Goal: Task Accomplishment & Management: Use online tool/utility

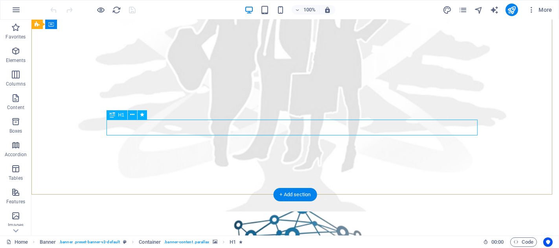
scroll to position [199, 0]
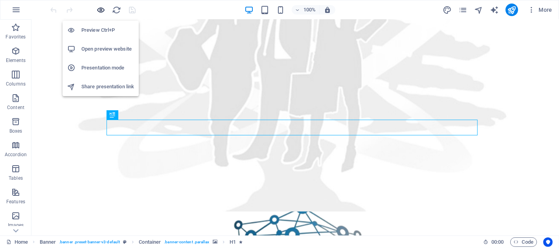
click at [99, 12] on icon "button" at bounding box center [101, 10] width 9 height 9
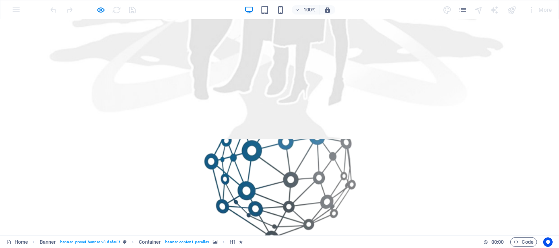
scroll to position [330, 0]
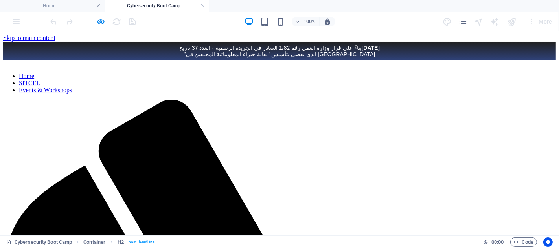
scroll to position [226, 0]
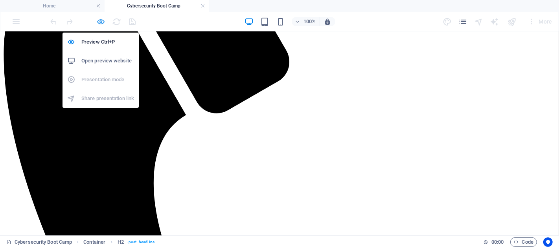
drag, startPoint x: 102, startPoint y: 20, endPoint x: 88, endPoint y: 0, distance: 24.3
click at [102, 20] on icon "button" at bounding box center [101, 21] width 9 height 9
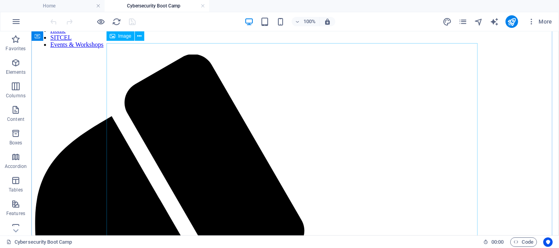
scroll to position [0, 0]
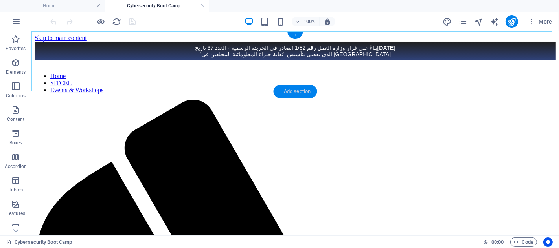
click at [290, 96] on div "+ Add section" at bounding box center [296, 91] width 44 height 13
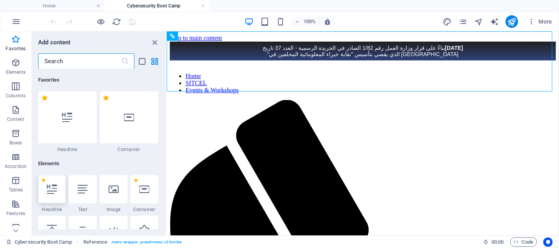
click at [59, 190] on div at bounding box center [52, 189] width 28 height 28
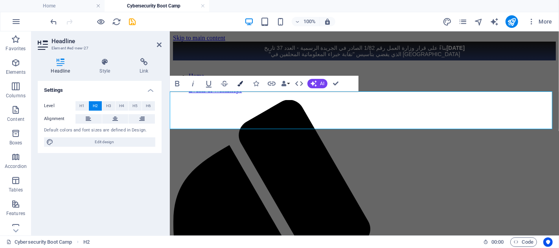
click at [238, 78] on button "Colors" at bounding box center [240, 84] width 15 height 16
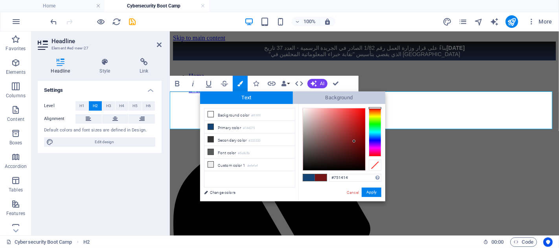
drag, startPoint x: 371, startPoint y: 135, endPoint x: 376, endPoint y: 97, distance: 38.5
click at [376, 97] on div "Text Background less Background color #ffffff Primary color #144375 Secondary c…" at bounding box center [292, 147] width 185 height 110
click at [374, 108] on div at bounding box center [375, 108] width 13 height 2
click at [372, 193] on button "Apply" at bounding box center [372, 192] width 20 height 9
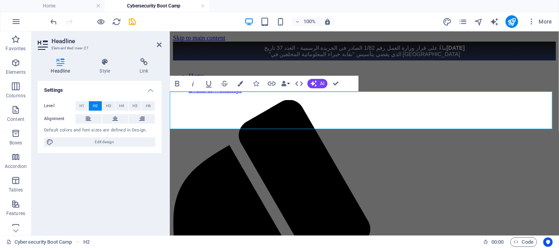
drag, startPoint x: 183, startPoint y: 99, endPoint x: 255, endPoint y: 120, distance: 75.0
click at [243, 85] on icon "button" at bounding box center [240, 84] width 6 height 6
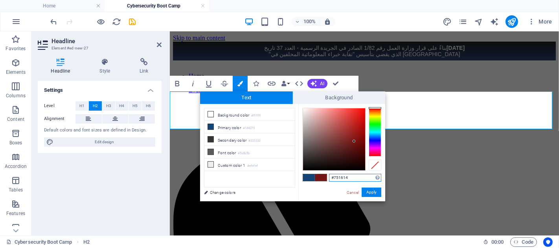
type input "#751414"
drag, startPoint x: 375, startPoint y: 135, endPoint x: 376, endPoint y: 107, distance: 27.9
click at [376, 108] on div at bounding box center [375, 108] width 13 height 2
click at [376, 107] on div at bounding box center [375, 108] width 13 height 2
click at [376, 190] on button "Apply" at bounding box center [372, 192] width 20 height 9
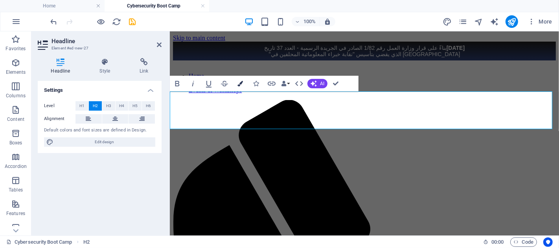
click at [241, 87] on button "Colors" at bounding box center [240, 84] width 15 height 16
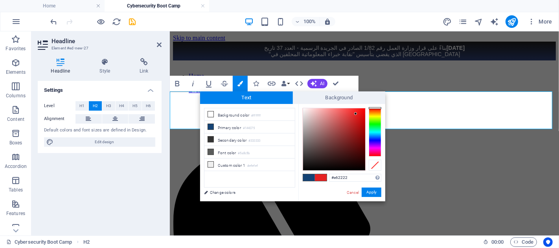
drag, startPoint x: 353, startPoint y: 140, endPoint x: 356, endPoint y: 114, distance: 26.1
click at [356, 114] on div at bounding box center [355, 113] width 3 height 3
type input "#e81e1e"
click at [357, 114] on div at bounding box center [334, 139] width 62 height 62
click at [371, 192] on button "Apply" at bounding box center [372, 192] width 20 height 9
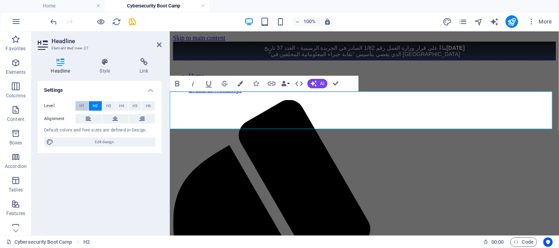
click at [86, 103] on button "H1" at bounding box center [81, 105] width 13 height 9
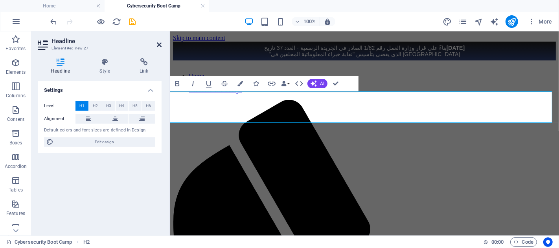
click at [162, 45] on icon at bounding box center [159, 45] width 5 height 6
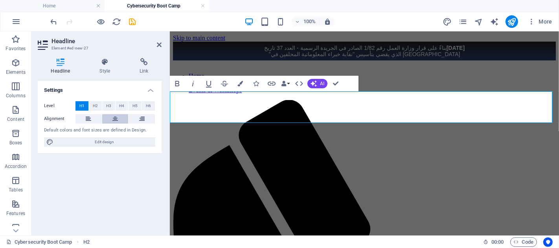
click at [107, 118] on button at bounding box center [115, 118] width 26 height 9
click at [159, 47] on icon at bounding box center [159, 45] width 5 height 6
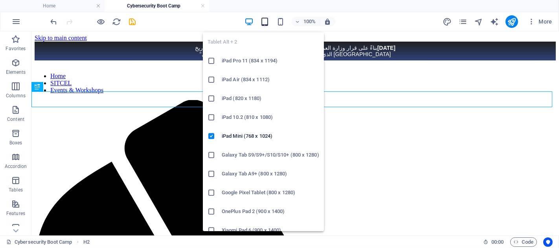
click at [263, 17] on icon "button" at bounding box center [264, 21] width 9 height 9
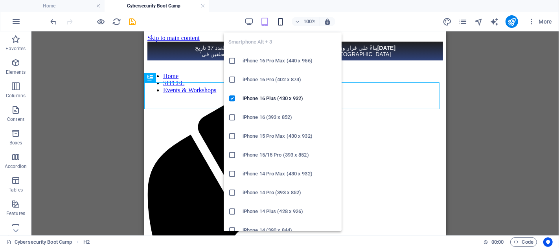
click at [282, 22] on icon "button" at bounding box center [280, 21] width 9 height 9
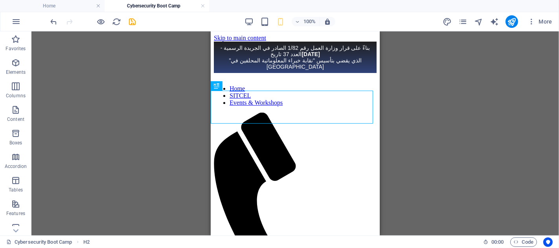
click at [254, 22] on div "100%" at bounding box center [290, 21] width 91 height 13
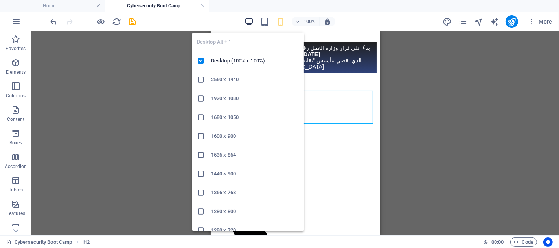
click at [249, 18] on icon "button" at bounding box center [249, 21] width 9 height 9
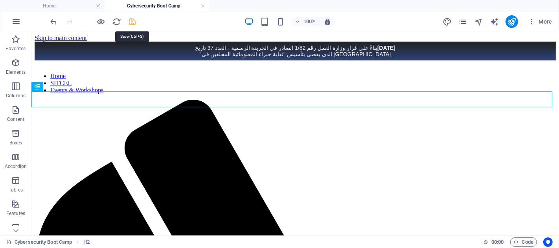
click at [132, 21] on icon "save" at bounding box center [132, 21] width 9 height 9
checkbox input "false"
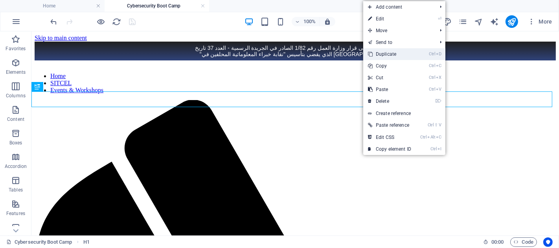
drag, startPoint x: 386, startPoint y: 57, endPoint x: 355, endPoint y: 25, distance: 45.0
click at [386, 57] on link "Ctrl D Duplicate" at bounding box center [389, 54] width 53 height 12
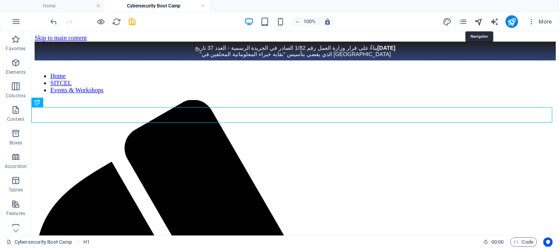
click at [480, 20] on icon "navigator" at bounding box center [478, 21] width 9 height 9
select select "16720767-en"
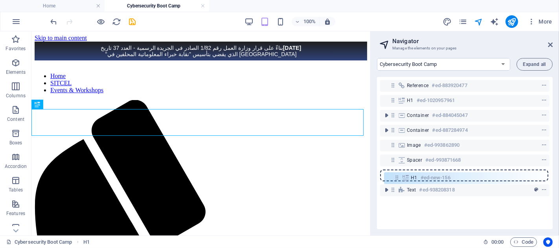
drag, startPoint x: 391, startPoint y: 114, endPoint x: 395, endPoint y: 179, distance: 65.0
click at [395, 179] on div "Reference #ed-883920477 H1 #ed-1020957961 H1 #ed-new-156 Container #ed-88404504…" at bounding box center [465, 153] width 176 height 153
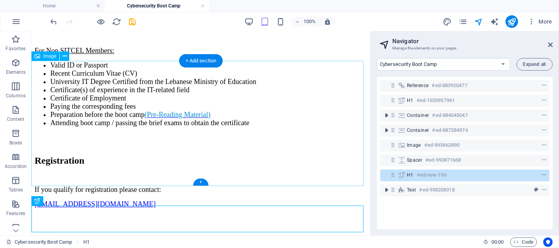
scroll to position [4202, 0]
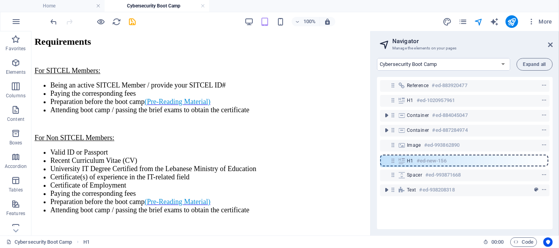
drag, startPoint x: 394, startPoint y: 175, endPoint x: 393, endPoint y: 158, distance: 16.9
click at [393, 158] on div "Reference #ed-883920477 H1 #ed-1020957961 Container #ed-884045047 Container #ed…" at bounding box center [465, 153] width 176 height 153
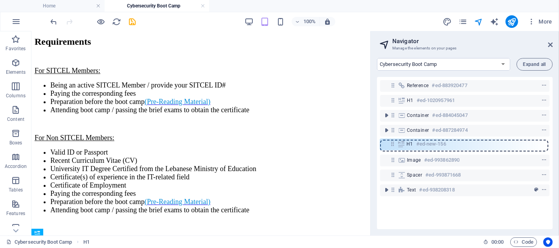
drag, startPoint x: 394, startPoint y: 160, endPoint x: 393, endPoint y: 142, distance: 18.5
click at [393, 142] on div "Reference #ed-883920477 H1 #ed-1020957961 Container #ed-884045047 Container #ed…" at bounding box center [465, 153] width 176 height 153
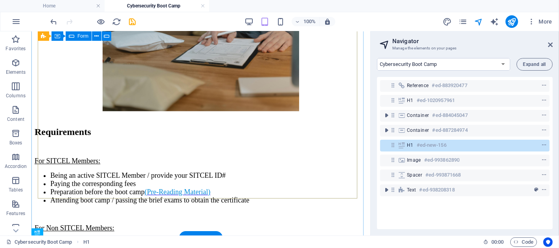
scroll to position [4071, 0]
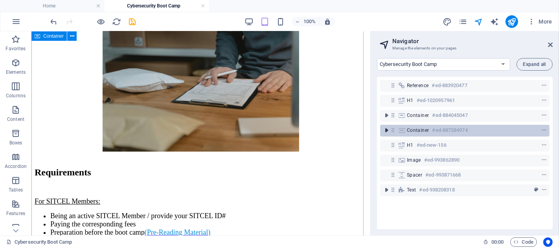
click at [383, 130] on icon "toggle-expand" at bounding box center [386, 131] width 8 height 8
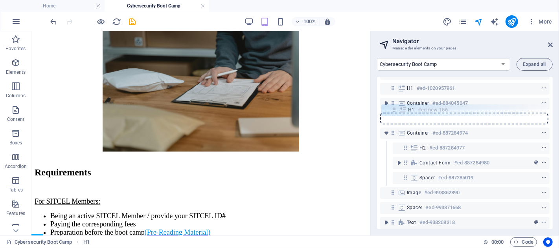
scroll to position [11, 0]
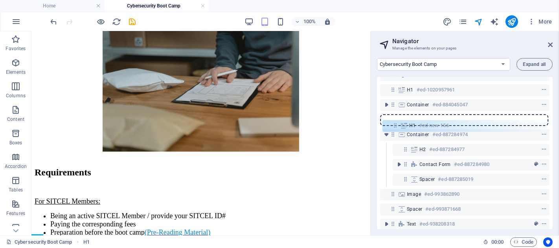
drag, startPoint x: 392, startPoint y: 171, endPoint x: 394, endPoint y: 125, distance: 46.1
click at [394, 125] on div "Reference #ed-883920477 H1 #ed-1020957961 Container #ed-884045047 Container #ed…" at bounding box center [465, 153] width 176 height 153
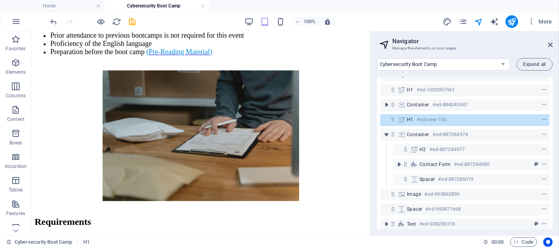
scroll to position [3922, 0]
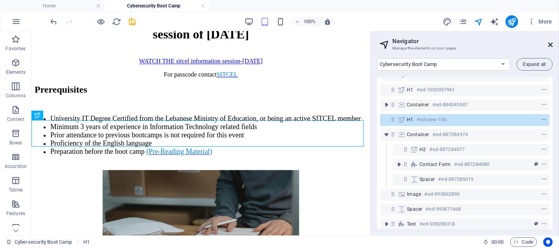
drag, startPoint x: 549, startPoint y: 44, endPoint x: 515, endPoint y: 12, distance: 46.2
click at [549, 44] on icon at bounding box center [550, 45] width 5 height 6
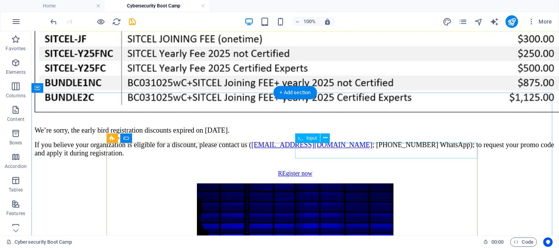
scroll to position [3955, 0]
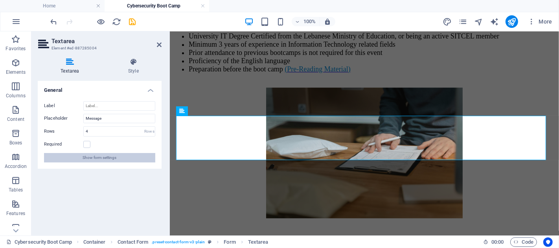
click at [120, 156] on button "Show form settings" at bounding box center [99, 157] width 111 height 9
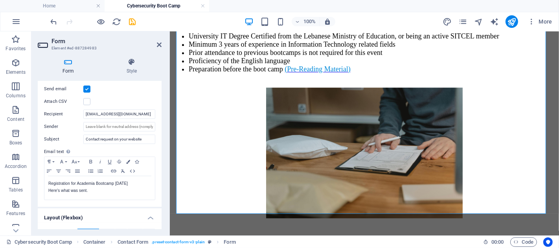
scroll to position [262, 0]
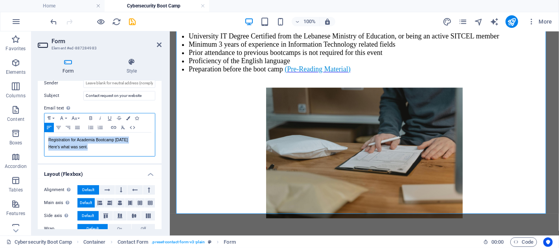
drag, startPoint x: 92, startPoint y: 150, endPoint x: 49, endPoint y: 141, distance: 43.4
click at [49, 141] on div "Registration for Academia Bootcamp 03 October 2025 Here's what was sent." at bounding box center [99, 145] width 110 height 24
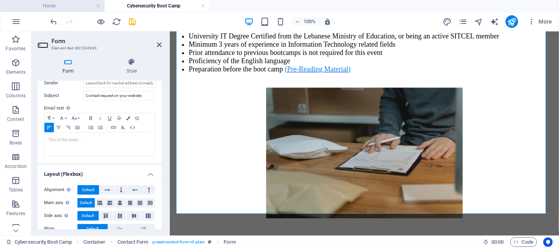
click at [68, 2] on h4 "Home" at bounding box center [52, 6] width 105 height 9
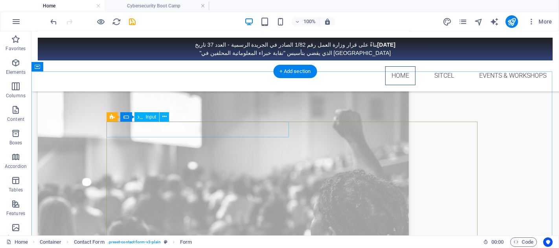
scroll to position [2544, 0]
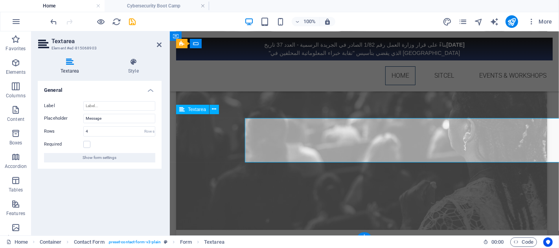
scroll to position [2539, 0]
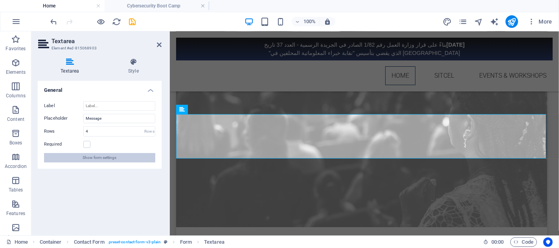
click at [127, 156] on button "Show form settings" at bounding box center [99, 157] width 111 height 9
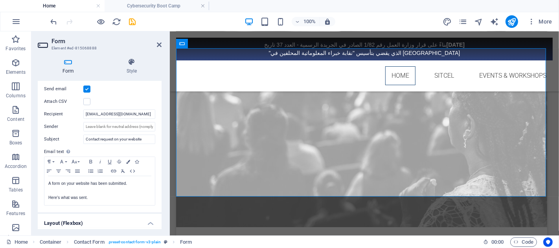
scroll to position [290, 0]
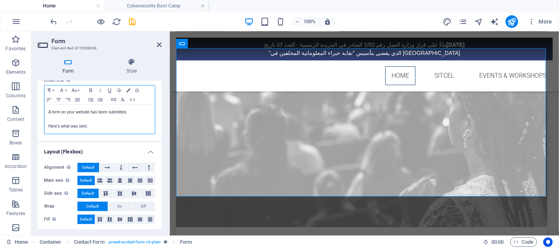
click at [49, 113] on p "A form on your website has been submitted." at bounding box center [99, 112] width 103 height 7
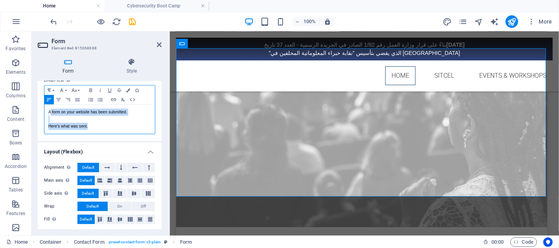
drag, startPoint x: 49, startPoint y: 113, endPoint x: 100, endPoint y: 129, distance: 53.1
click at [100, 129] on div "A form on your website has been submitted. Here's what was sent." at bounding box center [99, 119] width 110 height 29
click at [46, 112] on div "A form on your website has been submitted. Here's what was sent." at bounding box center [99, 119] width 110 height 29
drag, startPoint x: 46, startPoint y: 112, endPoint x: 101, endPoint y: 140, distance: 61.0
click at [101, 140] on div "Send email Attach CSV Recipient Academia@sitcel.org Sender Subject Contact requ…" at bounding box center [100, 74] width 124 height 134
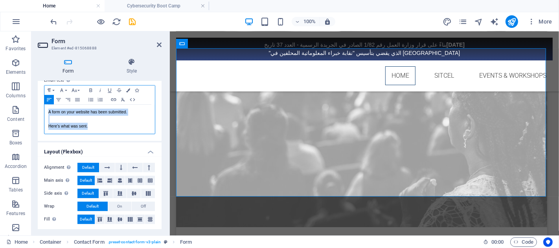
copy div "A form on your website has been submitted. Here's what was sent."
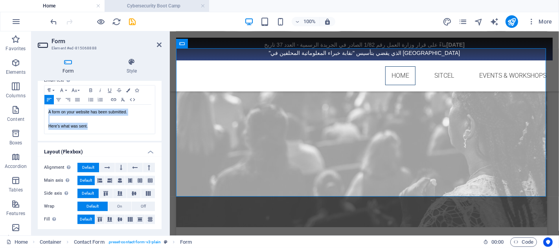
click at [164, 3] on h4 "Cybersecurity Boot Camp" at bounding box center [157, 6] width 105 height 9
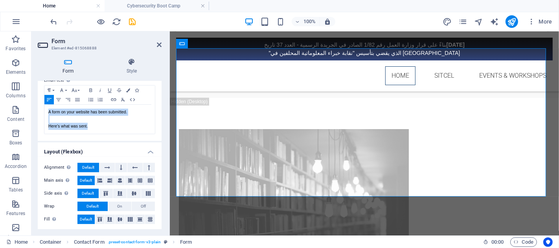
scroll to position [4099, 0]
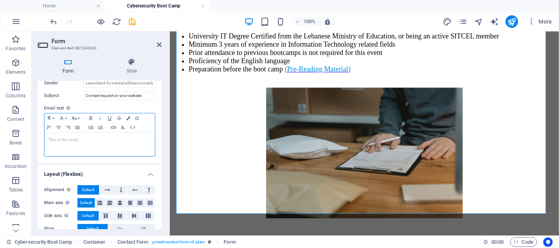
click at [98, 150] on div "​" at bounding box center [99, 145] width 110 height 24
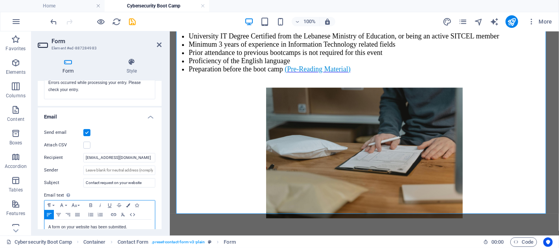
scroll to position [218, 0]
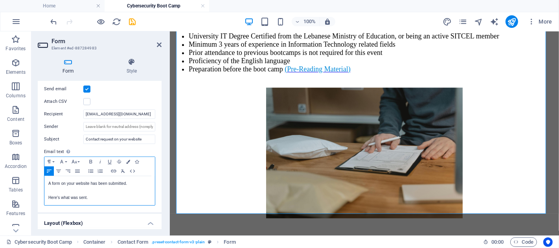
click at [105, 188] on p at bounding box center [99, 191] width 103 height 7
click at [124, 180] on p "A form on your website has been submitted." at bounding box center [99, 183] width 103 height 7
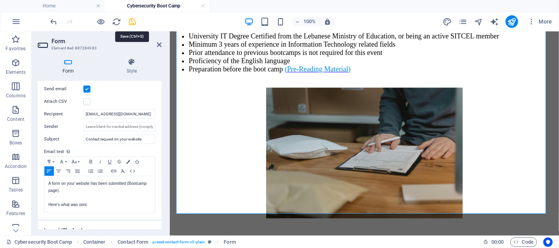
click at [131, 17] on icon "save" at bounding box center [132, 21] width 9 height 9
checkbox input "false"
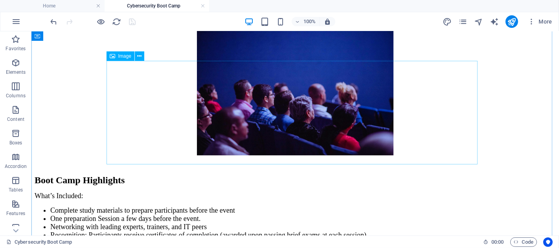
scroll to position [2816, 0]
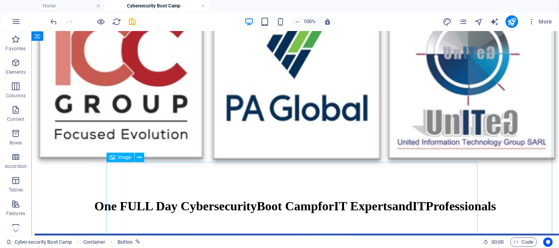
scroll to position [1550, 0]
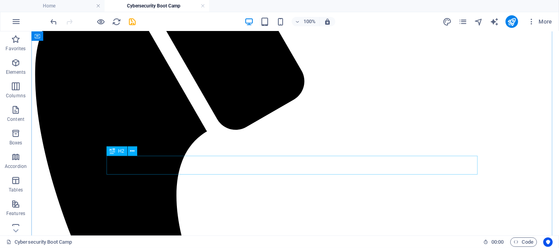
scroll to position [283, 0]
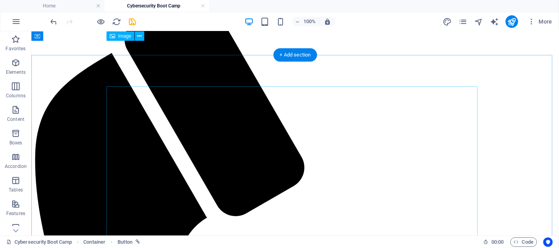
scroll to position [0, 0]
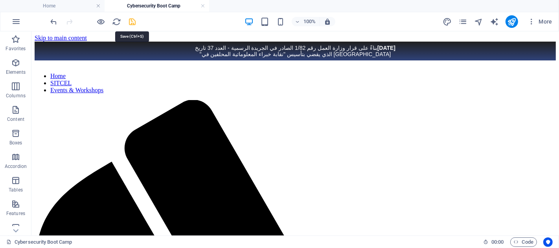
click at [131, 23] on icon "save" at bounding box center [132, 21] width 9 height 9
checkbox input "false"
click at [509, 18] on icon "publish" at bounding box center [511, 21] width 9 height 9
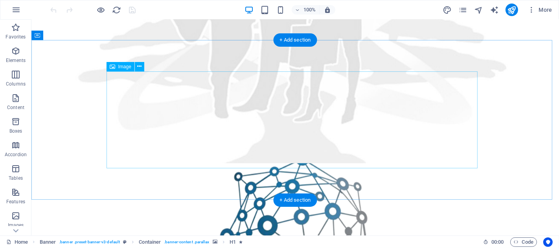
scroll to position [374, 0]
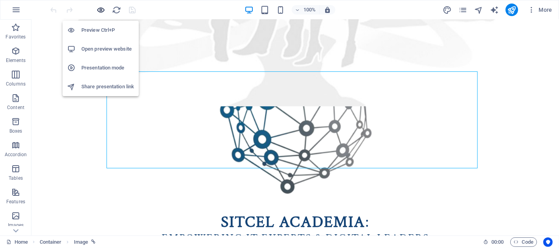
click at [101, 6] on icon "button" at bounding box center [101, 10] width 9 height 9
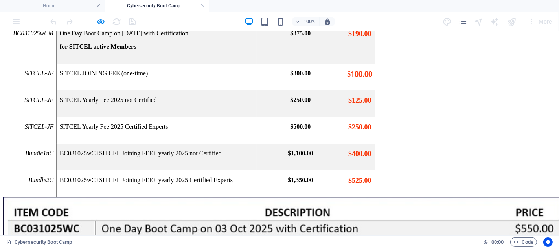
scroll to position [3842, 0]
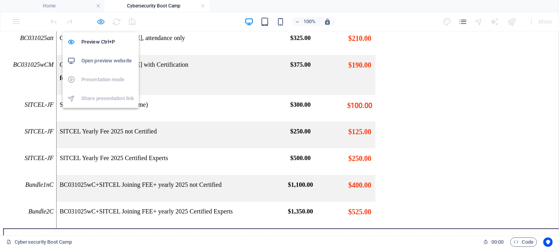
click at [101, 18] on icon "button" at bounding box center [101, 21] width 9 height 9
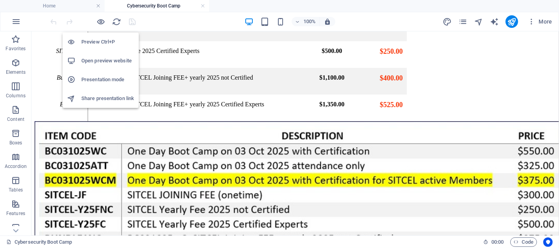
scroll to position [4057, 0]
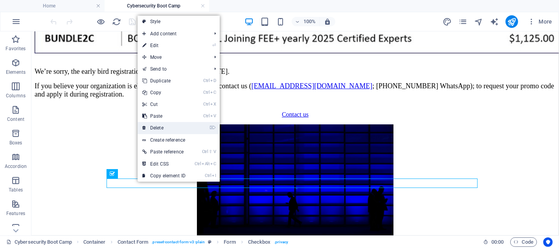
click at [165, 129] on link "⌦ Delete" at bounding box center [164, 128] width 53 height 12
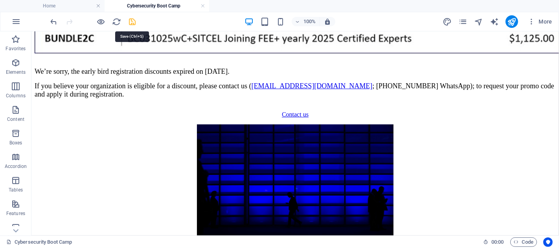
click at [133, 25] on icon "save" at bounding box center [132, 21] width 9 height 9
checkbox input "false"
click at [509, 21] on icon "publish" at bounding box center [511, 21] width 9 height 9
